Goal: Information Seeking & Learning: Learn about a topic

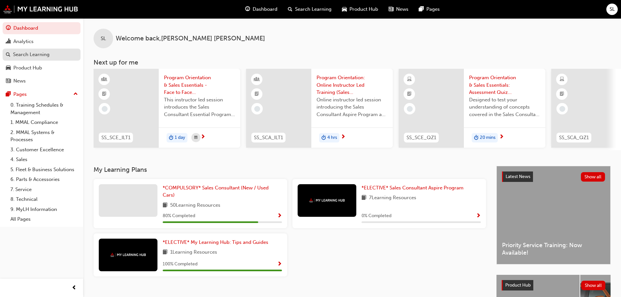
click at [43, 56] on div "Search Learning" at bounding box center [31, 54] width 37 height 7
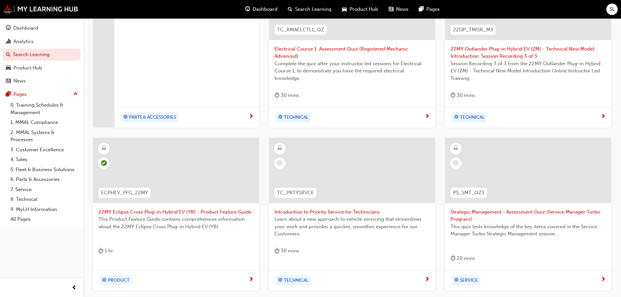
scroll to position [196, 0]
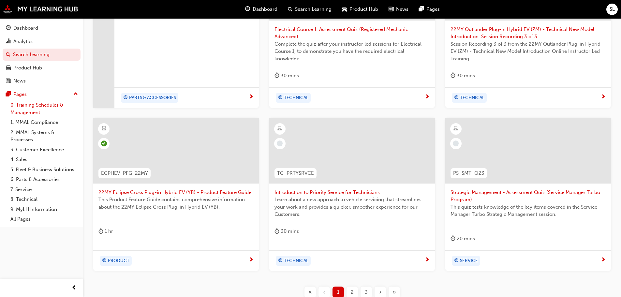
click at [52, 109] on link "0. Training Schedules & Management" at bounding box center [44, 108] width 73 height 17
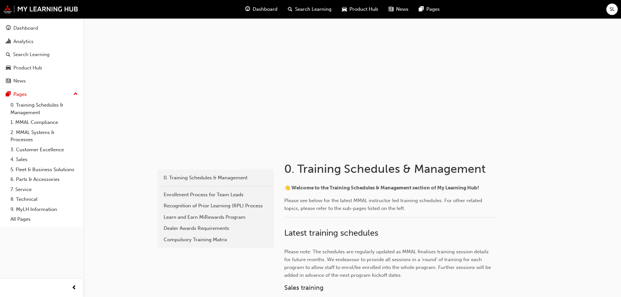
click at [304, 7] on span "Search Learning" at bounding box center [313, 9] width 37 height 7
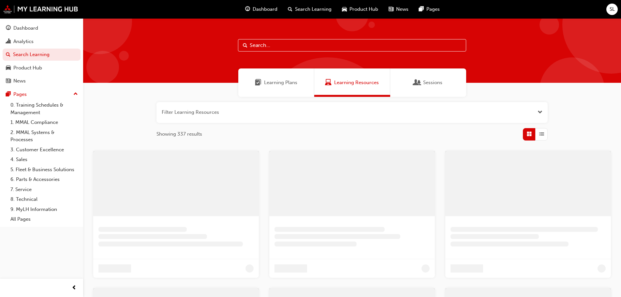
click at [292, 46] on input "text" at bounding box center [352, 45] width 228 height 12
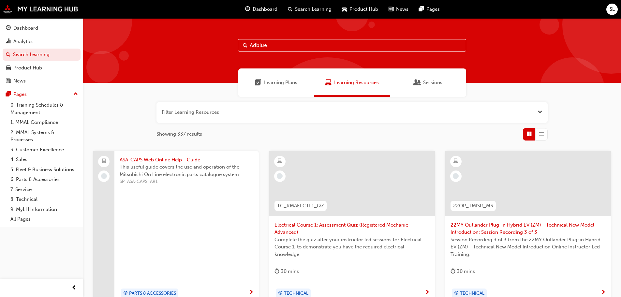
type input "Adblue"
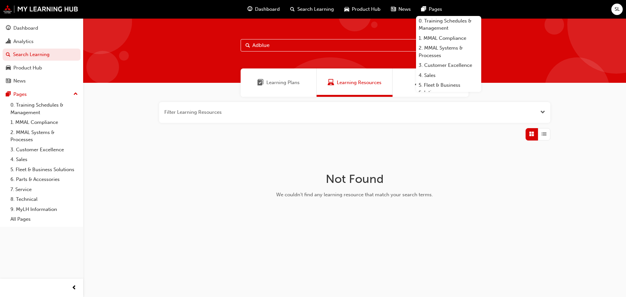
drag, startPoint x: 282, startPoint y: 47, endPoint x: 239, endPoint y: 49, distance: 43.4
click at [238, 49] on div "Adblue" at bounding box center [354, 50] width 543 height 65
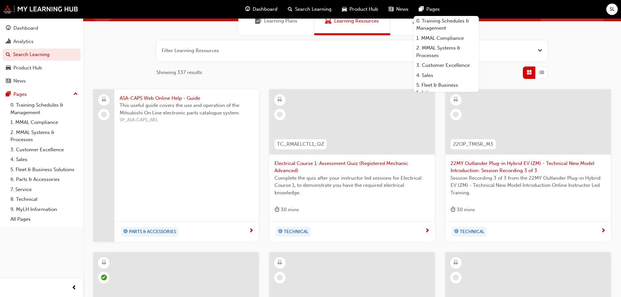
scroll to position [130, 0]
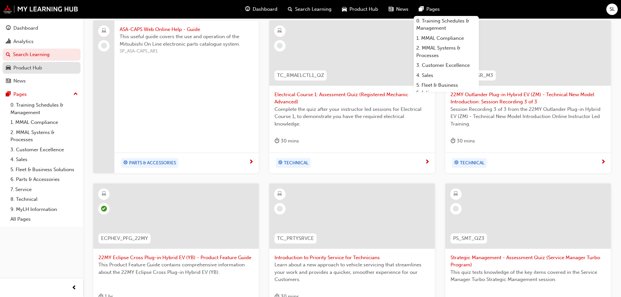
click at [39, 68] on div "Product Hub" at bounding box center [27, 67] width 29 height 7
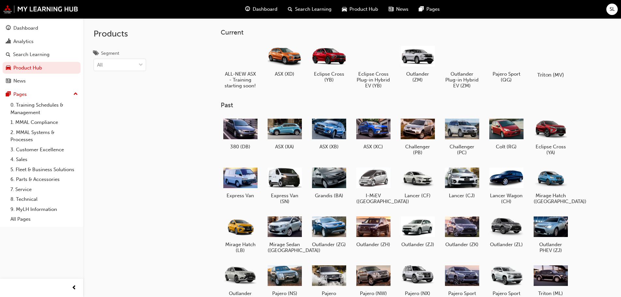
click at [545, 56] on div at bounding box center [550, 56] width 36 height 26
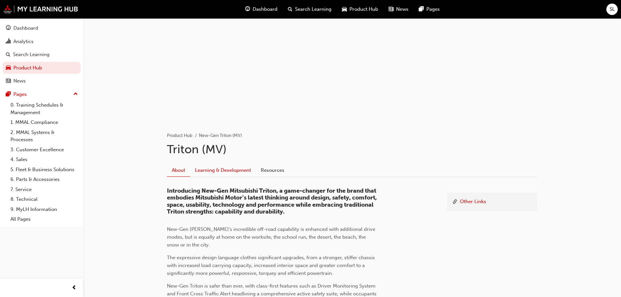
scroll to position [65, 0]
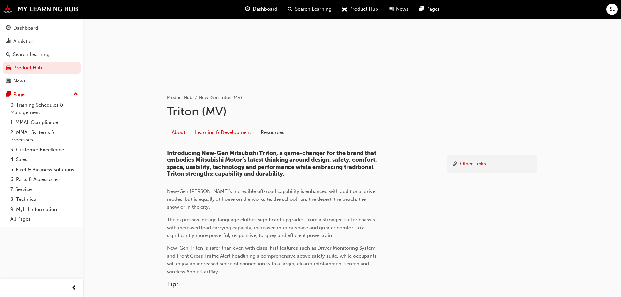
click at [211, 129] on link "Learning & Development" at bounding box center [223, 132] width 66 height 12
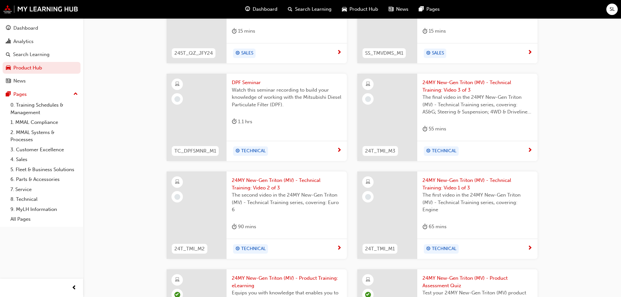
scroll to position [236, 0]
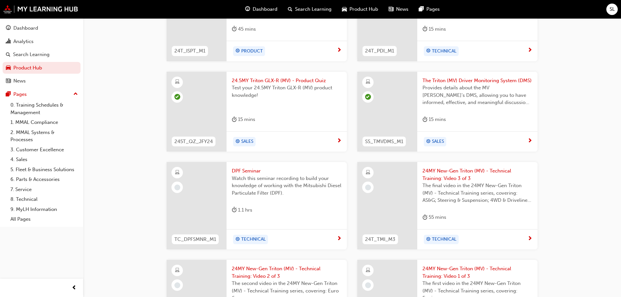
click at [200, 195] on div at bounding box center [197, 205] width 60 height 87
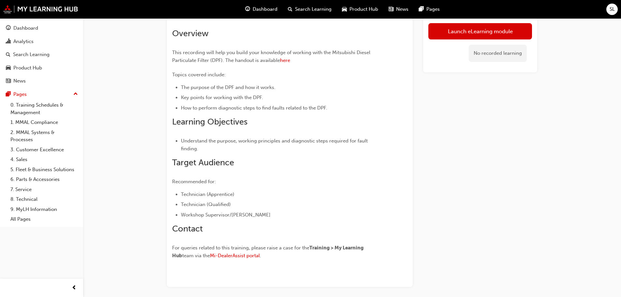
scroll to position [35, 0]
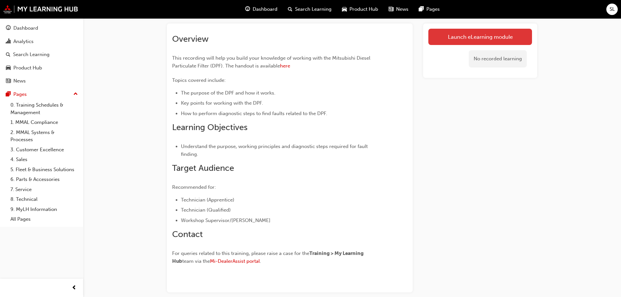
click at [475, 35] on link "Launch eLearning module" at bounding box center [480, 37] width 104 height 16
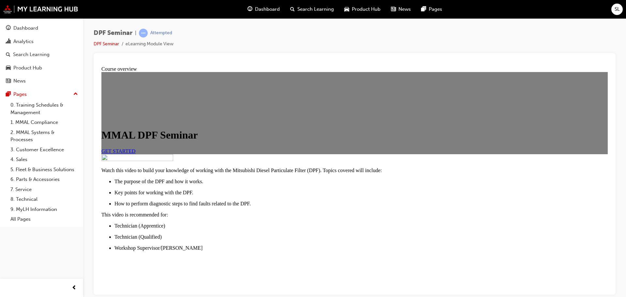
scroll to position [65, 0]
click at [136, 148] on span "GET STARTED" at bounding box center [118, 151] width 34 height 6
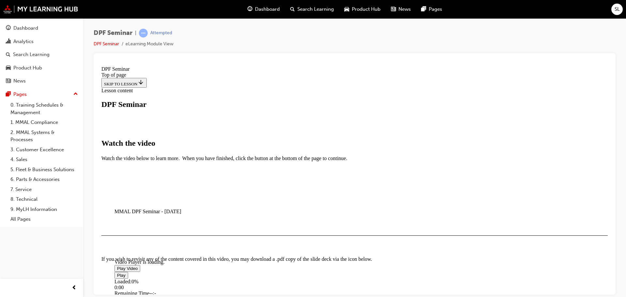
click at [117, 266] on span "Video player" at bounding box center [117, 268] width 0 height 5
click at [206, 278] on div "Loaded : 1.68% 0:02:33 0:00:04" at bounding box center [322, 287] width 417 height 18
click at [213, 278] on div "Loaded : 6.73% 0:04:54 0:02:48" at bounding box center [322, 287] width 417 height 18
click at [209, 278] on div "Loaded : 11.60% 0:03:40 0:04:35" at bounding box center [322, 287] width 417 height 18
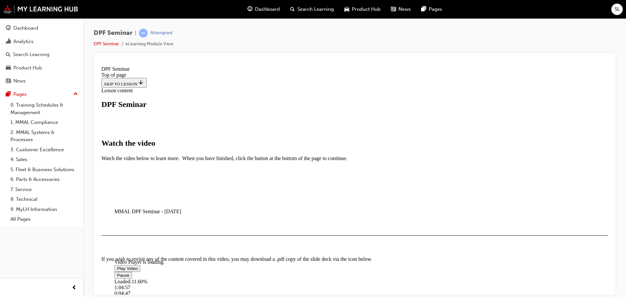
click at [212, 203] on video "Video player" at bounding box center [163, 227] width 98 height 49
click at [117, 266] on span "Video player" at bounding box center [117, 268] width 0 height 5
drag, startPoint x: 529, startPoint y: 253, endPoint x: 534, endPoint y: 254, distance: 5.6
click at [534, 214] on div "Video Player is loading. Play Video Pause Loaded : 11.70% 0:13:47 0:05:01 Remai…" at bounding box center [354, 208] width 506 height 11
click at [228, 284] on div "0:09:29" at bounding box center [322, 287] width 417 height 6
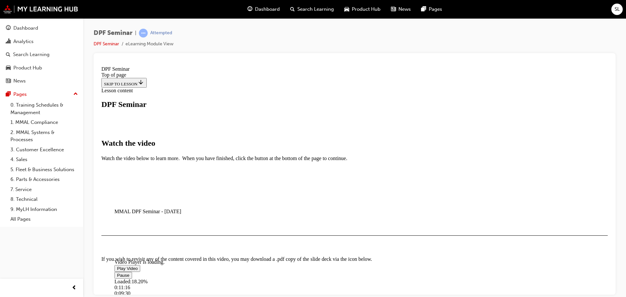
click at [234, 278] on div "Loaded : 18.20% 0:11:16 0:09:30" at bounding box center [322, 287] width 417 height 18
click at [236, 278] on div "Loaded : 19.88% 0:12:10 0:11:16" at bounding box center [322, 287] width 417 height 18
click at [239, 284] on div "0:12:52" at bounding box center [322, 287] width 417 height 6
click at [212, 203] on video "Video player" at bounding box center [163, 227] width 98 height 49
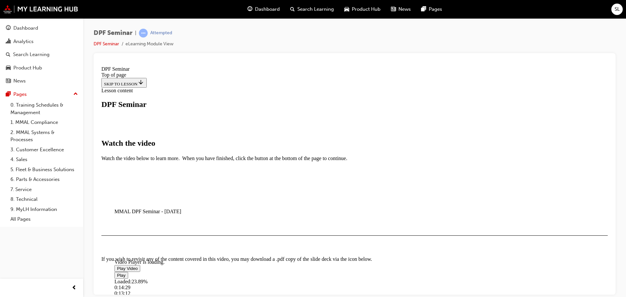
click at [244, 284] on div "0:14:29" at bounding box center [322, 287] width 417 height 6
click at [202, 290] on div "0:14:29" at bounding box center [157, 293] width 87 height 6
click at [249, 278] on div "Loaded : 25.22% 0:15:54 0:15:05" at bounding box center [322, 287] width 417 height 18
click at [210, 290] on div "0:15:55" at bounding box center [162, 293] width 96 height 6
click at [213, 290] on div "0:16:54" at bounding box center [163, 293] width 98 height 6
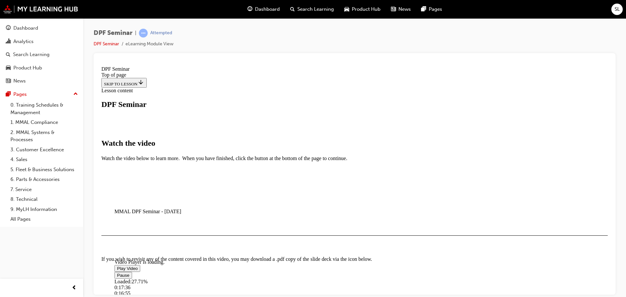
click at [255, 278] on div "Loaded : 27.71% 0:17:36 0:16:55" at bounding box center [322, 287] width 417 height 18
click at [221, 290] on div "0:17:43" at bounding box center [167, 293] width 107 height 6
click at [261, 278] on div "Loaded : 29.60% 0:19:43 0:18:20" at bounding box center [322, 287] width 417 height 18
click at [265, 278] on div "Loaded : 31.43% 0:20:56 0:19:50" at bounding box center [322, 287] width 417 height 18
click at [269, 278] on div "Loaded : 33.19% 0:21:50 0:20:56" at bounding box center [322, 287] width 417 height 18
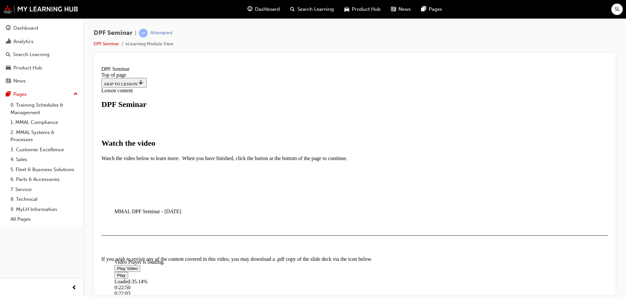
click at [271, 284] on div "0:22:50" at bounding box center [322, 287] width 417 height 6
click at [279, 278] on div "Loaded : 38.55% 0:25:03 0:22:55" at bounding box center [322, 287] width 417 height 18
click at [282, 278] on div "Loaded : 38.59% 0:26:07 0:25:09" at bounding box center [322, 287] width 417 height 18
click at [285, 278] on div "Loaded : 40.45% 0:26:58 0:26:58" at bounding box center [322, 287] width 417 height 18
click at [289, 278] on div "Loaded : 42.06% 0:28:28 0:26:58" at bounding box center [322, 287] width 417 height 18
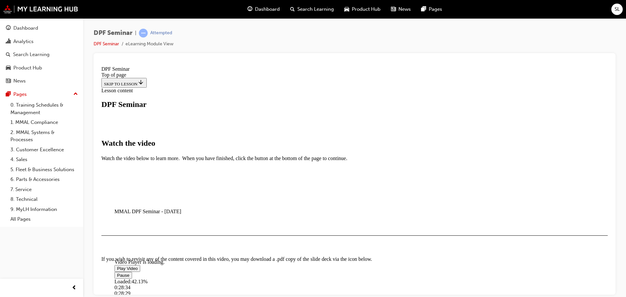
click at [286, 290] on div "0:28:29" at bounding box center [199, 293] width 171 height 6
click at [294, 278] on div "Loaded : 42.68% 0:29:53 0:28:59" at bounding box center [322, 287] width 417 height 18
click at [301, 278] on div "Loaded : 43.56% 0:30:35 0:29:53" at bounding box center [322, 287] width 417 height 18
click at [212, 210] on video "Video player" at bounding box center [163, 227] width 98 height 49
click at [117, 266] on span "Video player" at bounding box center [117, 268] width 0 height 5
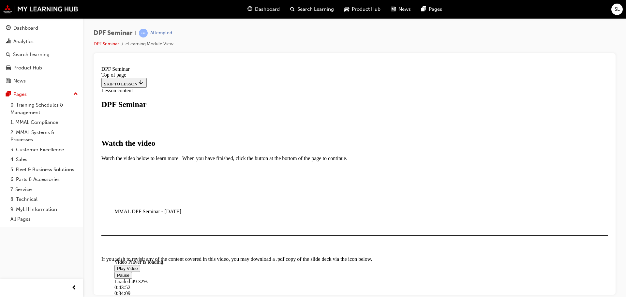
click at [212, 203] on video "Video player" at bounding box center [163, 227] width 98 height 49
click at [117, 266] on span "Video player" at bounding box center [117, 268] width 0 height 5
click at [310, 290] on div "0:34:23" at bounding box center [217, 293] width 207 height 6
click at [313, 278] on div "Loaded : 51.51% 0:35:37 0:35:43" at bounding box center [322, 287] width 417 height 18
click at [212, 203] on video "Video player" at bounding box center [163, 227] width 98 height 49
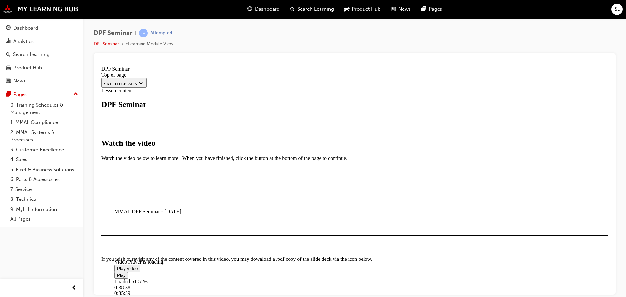
click at [140, 265] on button "Play Video" at bounding box center [127, 268] width 26 height 7
click at [316, 290] on div "0:35:59" at bounding box center [222, 293] width 216 height 6
click at [319, 284] on div "0:37:38" at bounding box center [322, 287] width 417 height 6
click at [321, 290] on div "0:37:38" at bounding box center [227, 293] width 227 height 6
click at [325, 278] on div "Loaded : 55.06% 0:39:21 0:38:08" at bounding box center [322, 287] width 417 height 18
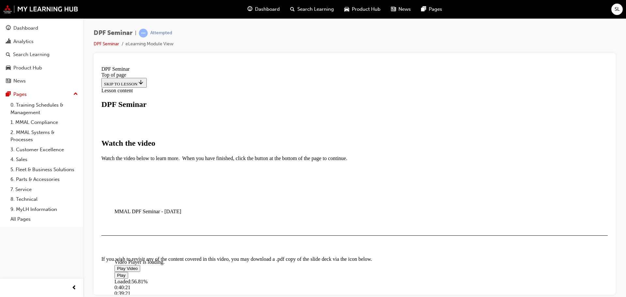
click at [328, 284] on div "0:40:21" at bounding box center [322, 287] width 417 height 6
click at [330, 290] on div "0:40:21" at bounding box center [235, 293] width 243 height 6
click at [332, 290] on div "0:41:00" at bounding box center [237, 293] width 247 height 6
click at [339, 278] on div "Loaded : 60.14% 0:43:52 0:41:40" at bounding box center [322, 287] width 417 height 18
click at [344, 278] on div "Loaded : 63.34% 0:45:23 0:43:53" at bounding box center [322, 287] width 417 height 18
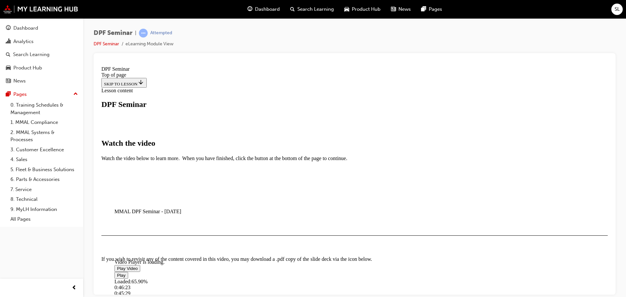
click at [348, 284] on div "0:46:23" at bounding box center [322, 287] width 417 height 6
click at [351, 278] on div "Loaded : 66.96% 0:47:30 0:46:23" at bounding box center [322, 287] width 417 height 18
click at [359, 278] on div "Loaded : 69.17% 0:49:49 0:47:36" at bounding box center [322, 287] width 417 height 18
click at [363, 278] on div "Loaded : 72.08% 0:51:01 0:49:49" at bounding box center [322, 287] width 417 height 18
click at [366, 278] on div "Loaded : 73.80% 0:51:57 0:51:09" at bounding box center [322, 287] width 417 height 18
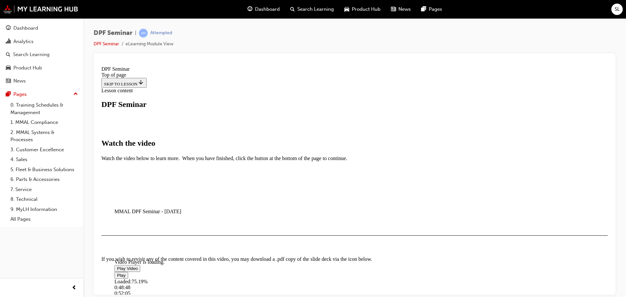
click at [355, 278] on div "Loaded : 75.19% 0:48:48 0:52:05" at bounding box center [322, 287] width 417 height 18
click at [363, 278] on div "Loaded : 75.19% 0:51:01 0:48:49" at bounding box center [322, 287] width 417 height 18
click at [359, 278] on div "Loaded : 75.19% 0:49:55 0:51:02" at bounding box center [322, 287] width 417 height 18
click at [362, 278] on div "Loaded : 75.19% 0:50:49 0:49:55" at bounding box center [322, 287] width 417 height 18
click at [212, 203] on video "Video player" at bounding box center [163, 227] width 98 height 49
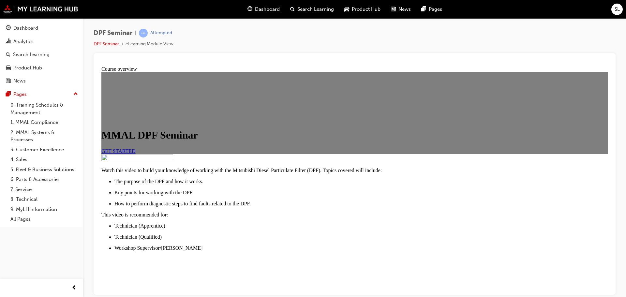
scroll to position [160, 0]
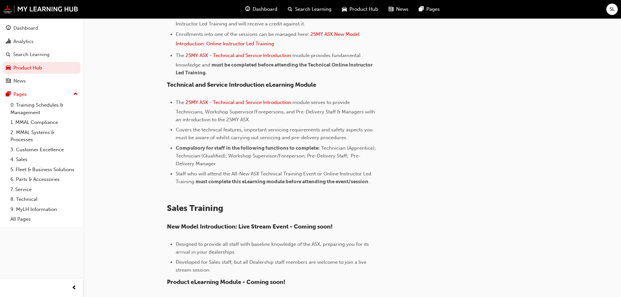
scroll to position [451, 0]
